Goal: Information Seeking & Learning: Learn about a topic

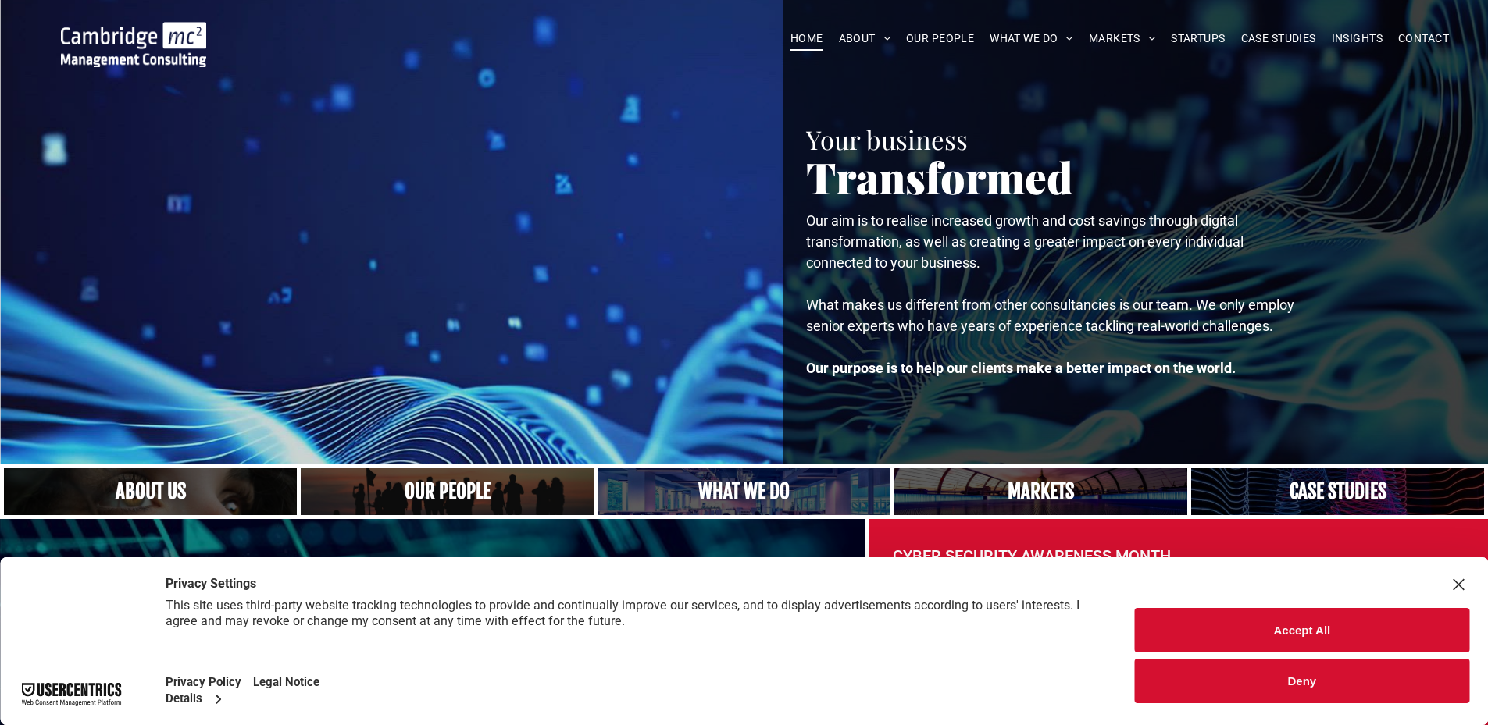
click at [494, 490] on link "A crowd in silhouette at sunset, on a rise or lookout point" at bounding box center [447, 492] width 311 height 50
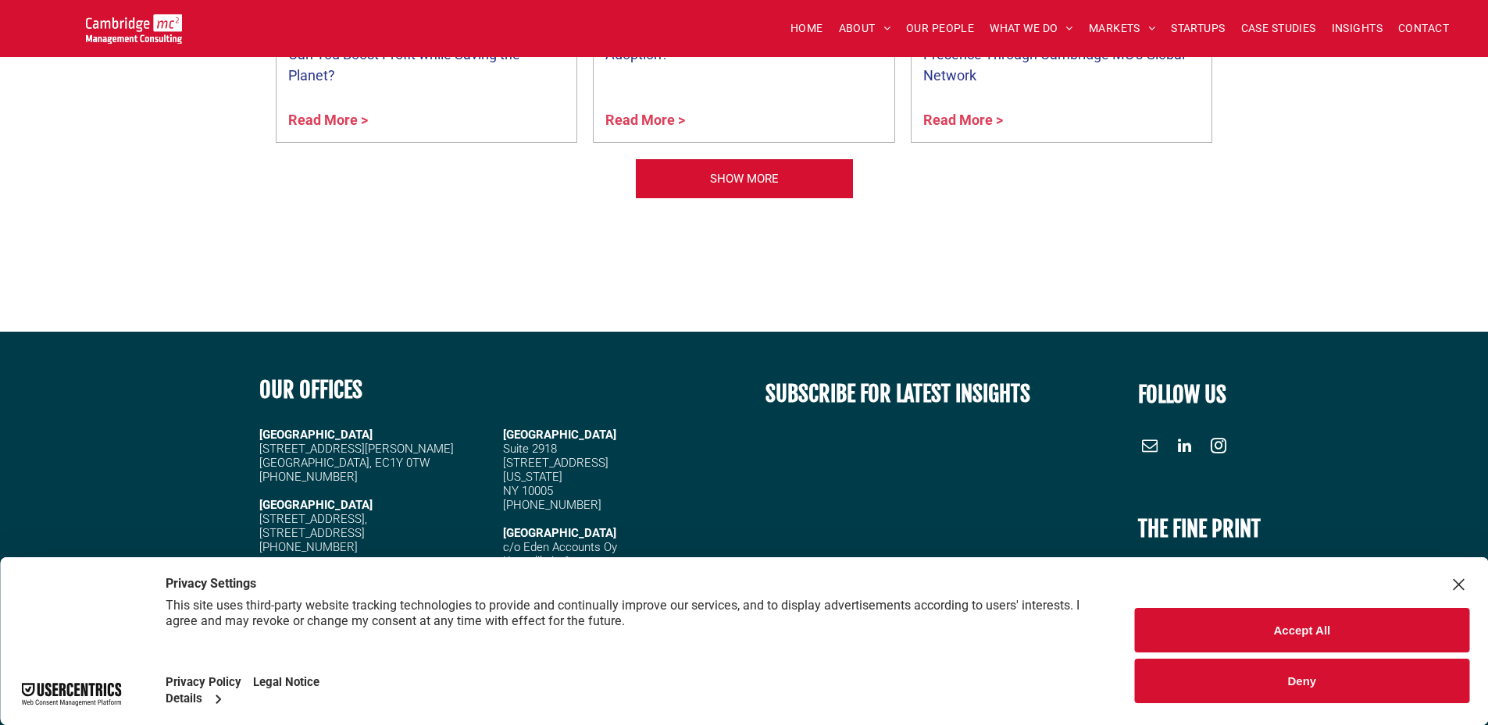
scroll to position [6663, 0]
